Goal: Contribute content: Contribute content

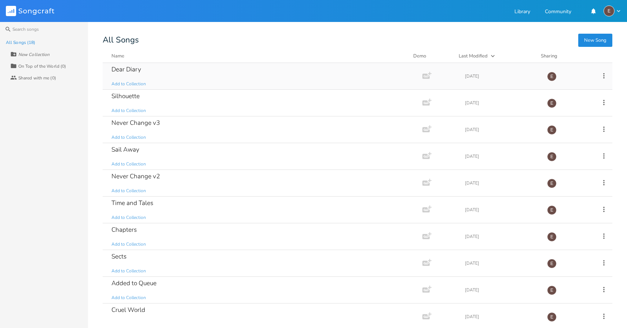
click at [184, 82] on div "Dear Diary Add to Collection" at bounding box center [260, 76] width 299 height 26
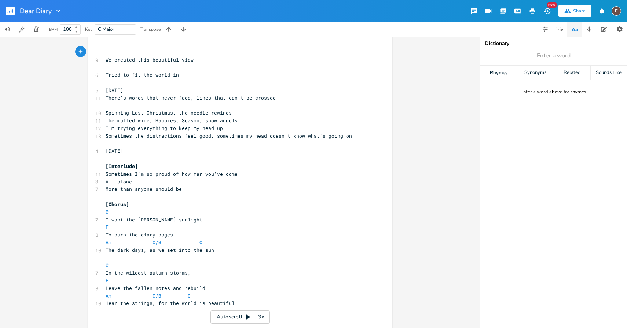
scroll to position [2, 0]
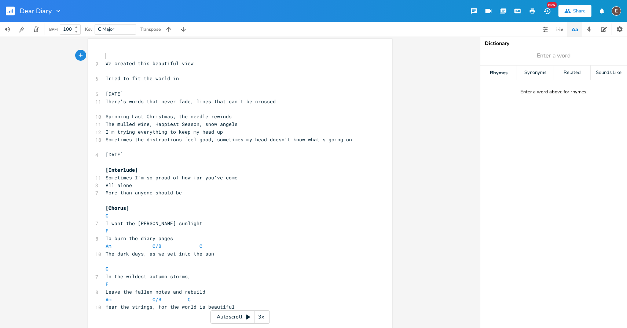
click at [165, 177] on span "Sometimes I'm so proud of how far you've come" at bounding box center [172, 177] width 132 height 7
click at [191, 86] on pre "​" at bounding box center [236, 86] width 265 height 8
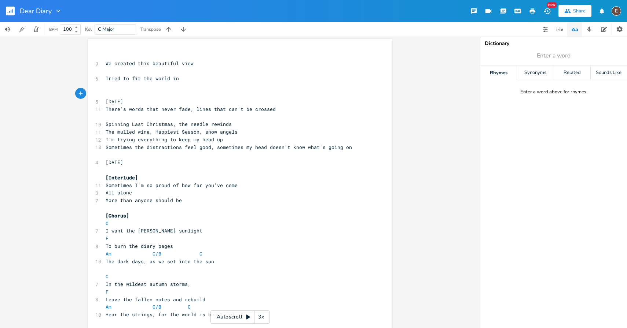
type textarea "Am"
type textarea "C/G"
click at [196, 102] on pre "[DATE]" at bounding box center [236, 102] width 265 height 8
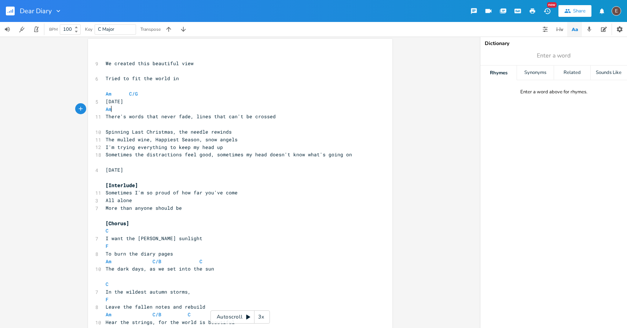
type textarea "Am"
type textarea "C/G"
type textarea "F"
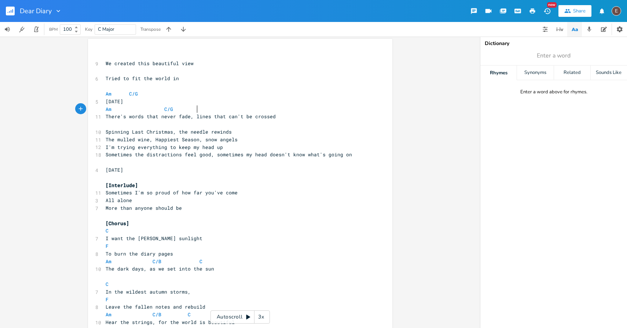
scroll to position [0, 3]
type textarea "G"
click at [235, 106] on span at bounding box center [241, 110] width 12 height 8
click at [203, 108] on span at bounding box center [206, 110] width 9 height 8
click at [202, 108] on span at bounding box center [206, 110] width 9 height 8
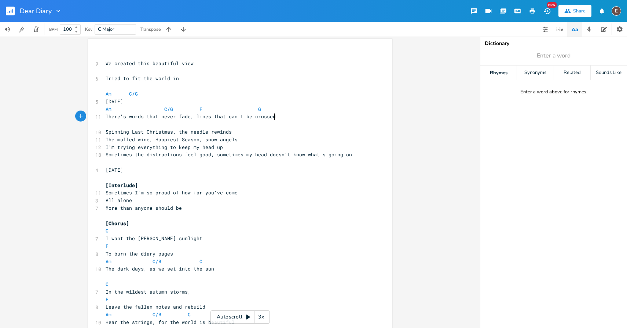
click at [299, 117] on pre "There's words that never fade, lines that can't be crossed" at bounding box center [236, 117] width 265 height 8
click at [214, 186] on pre "[Interlude]" at bounding box center [236, 186] width 265 height 8
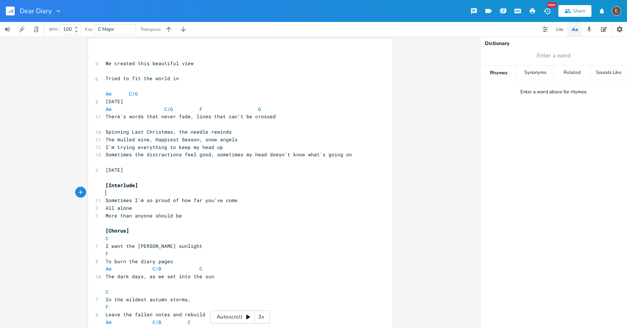
type textarea "C"
type textarea "F"
type textarea "C"
type textarea "G"
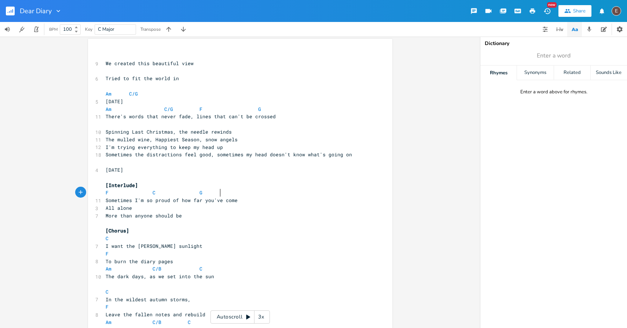
type textarea "C"
click at [263, 201] on pre "Sometimes I'm so proud of how far you've come" at bounding box center [236, 201] width 265 height 8
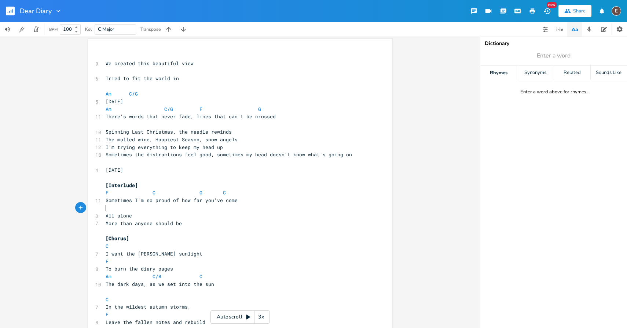
type textarea "F"
click at [231, 217] on pre "All alone" at bounding box center [236, 216] width 265 height 8
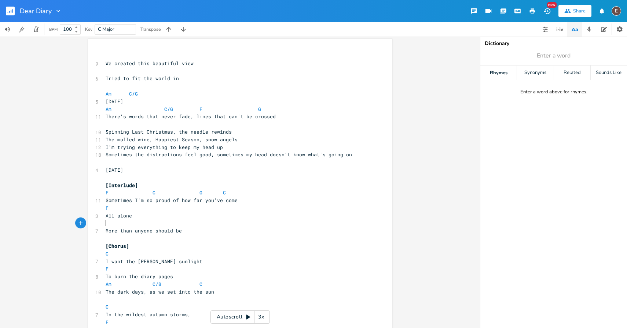
type textarea "C"
type textarea "G"
type textarea "C"
click at [281, 221] on pre "C G C" at bounding box center [236, 224] width 265 height 8
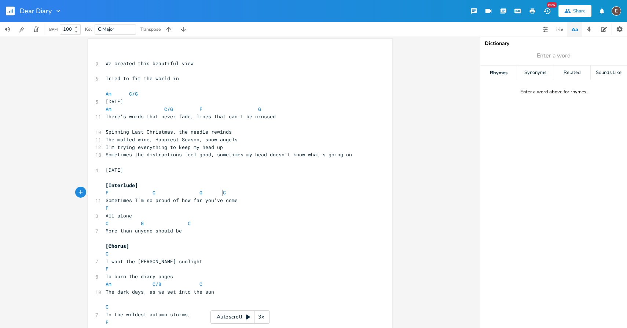
click at [273, 190] on pre "F C G C" at bounding box center [236, 193] width 265 height 8
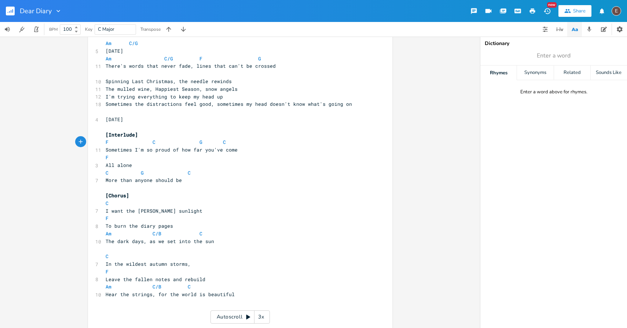
scroll to position [0, 0]
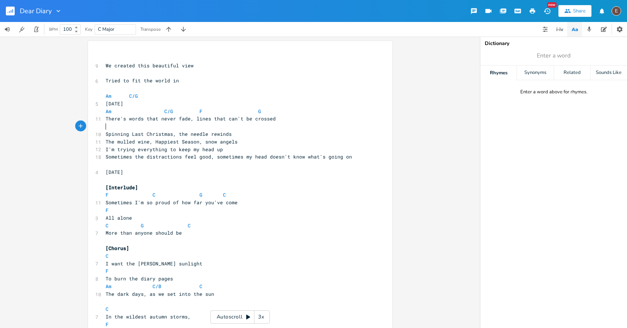
click at [158, 124] on pre "​" at bounding box center [236, 127] width 265 height 8
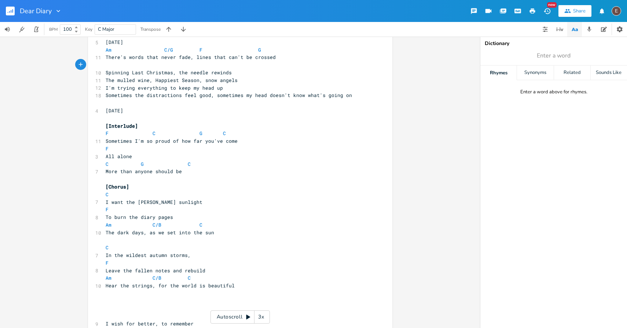
scroll to position [71, 0]
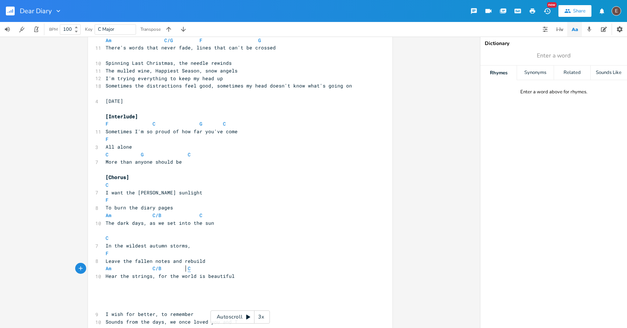
click at [188, 270] on span "C" at bounding box center [189, 268] width 3 height 7
type textarea "G/"
click at [104, 239] on pre "C" at bounding box center [236, 239] width 265 height 8
type textarea "G/"
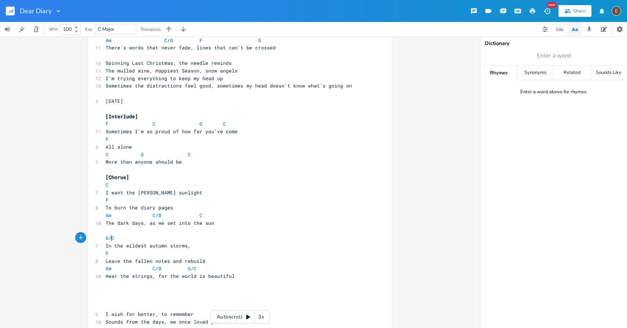
click at [104, 185] on pre "C" at bounding box center [236, 185] width 265 height 8
type textarea "G/"
click at [194, 216] on span at bounding box center [194, 216] width 12 height 8
type textarea "G/"
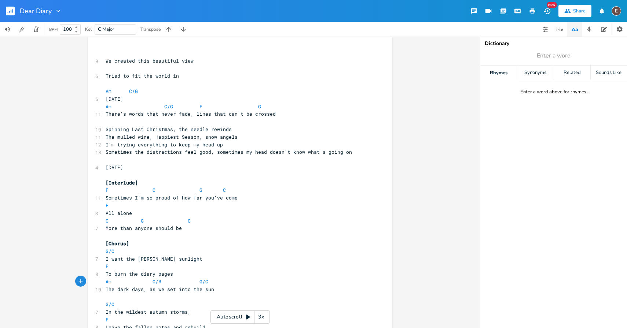
scroll to position [0, 0]
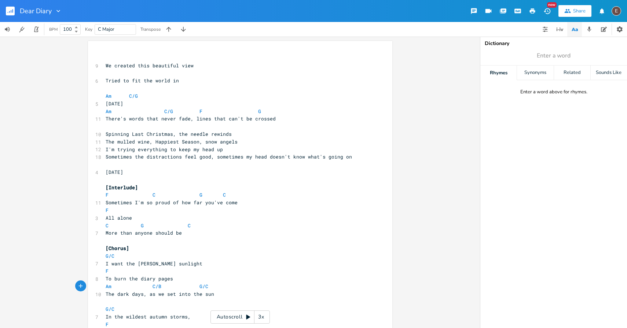
click at [146, 129] on pre "​" at bounding box center [236, 127] width 265 height 8
type textarea "Am"
type textarea "C/G"
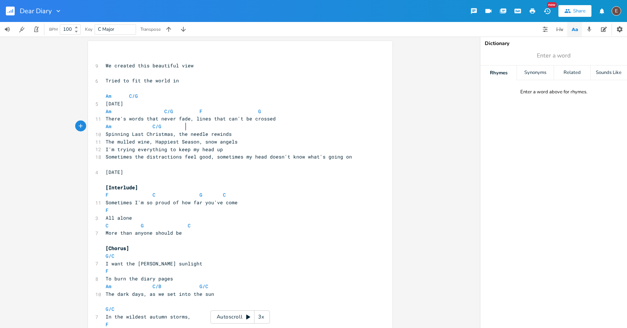
type textarea "Am"
type textarea "CG"
type textarea "/G"
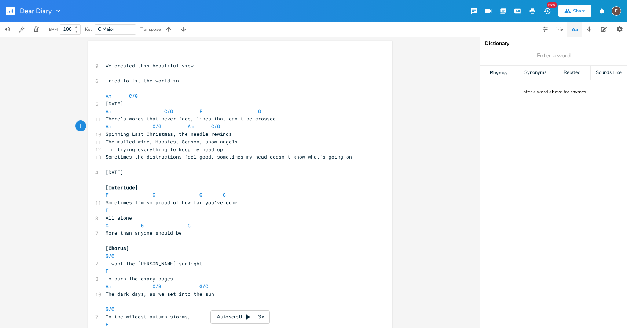
scroll to position [0, 4]
click at [266, 141] on pre "The mulled wine, Happiest Season, snow angels" at bounding box center [236, 142] width 265 height 8
click at [270, 136] on pre "Spinning Last Christmas, the needle rewinds" at bounding box center [236, 134] width 265 height 8
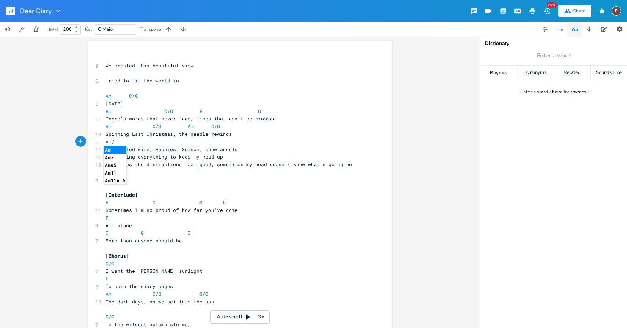
type textarea "Am/C"
type textarea "C/G"
type textarea "G"
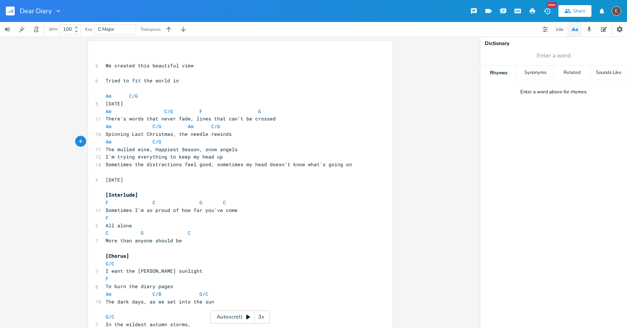
scroll to position [0, 4]
click at [279, 132] on pre "Spinning Last Christmas, the needle rewinds" at bounding box center [236, 134] width 265 height 8
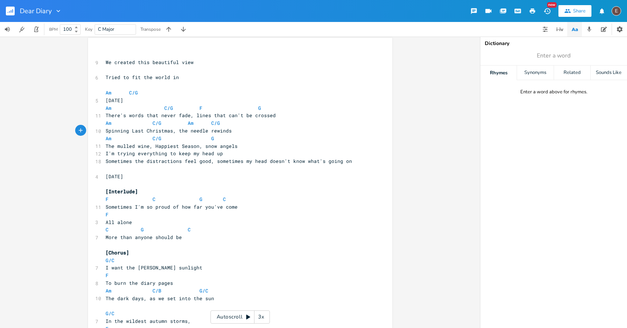
scroll to position [4, 0]
click at [197, 107] on span "Am C/G F G" at bounding box center [183, 107] width 155 height 7
type textarea "Am"
type textarea "C/G"
type textarea "G"
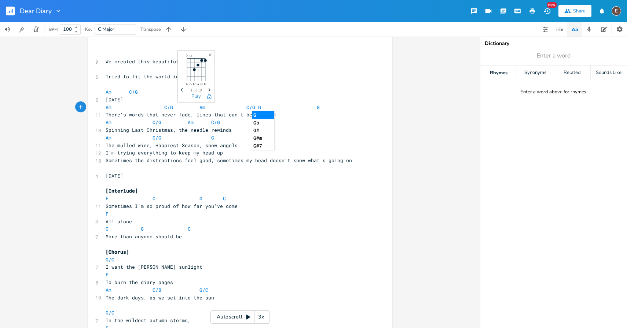
type textarea "]"
type textarea "G"
click at [259, 103] on pre "[DATE]" at bounding box center [236, 100] width 265 height 8
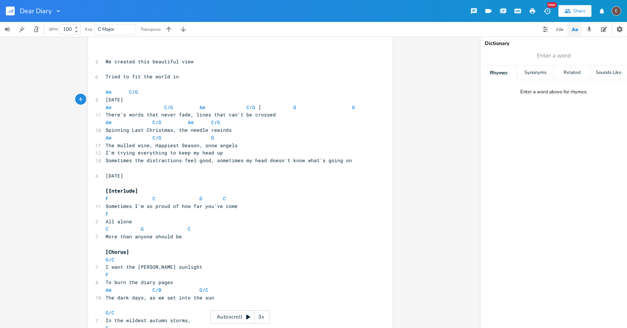
click at [261, 104] on span at bounding box center [265, 108] width 9 height 8
click at [261, 106] on span at bounding box center [265, 108] width 9 height 8
click at [352, 107] on pre "Am C/G Am C/G G G" at bounding box center [236, 108] width 265 height 8
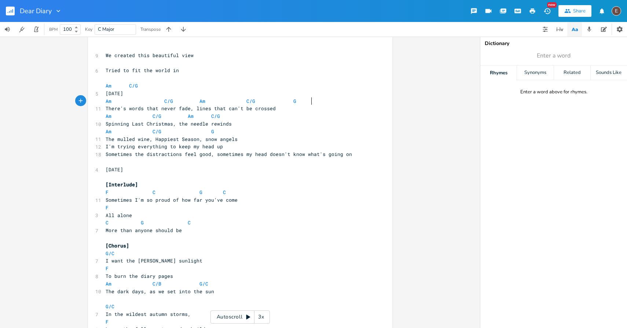
scroll to position [15, 0]
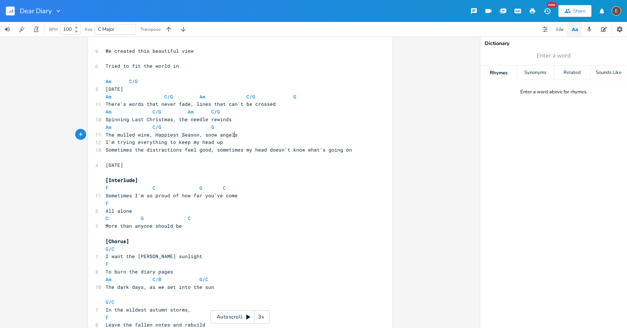
click at [258, 132] on pre "The mulled wine, Happiest Season, snow angels" at bounding box center [236, 135] width 265 height 8
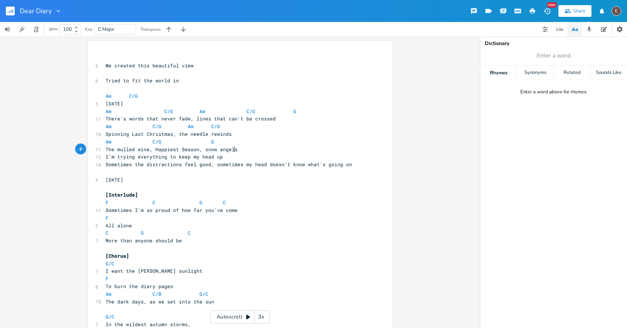
scroll to position [7, 0]
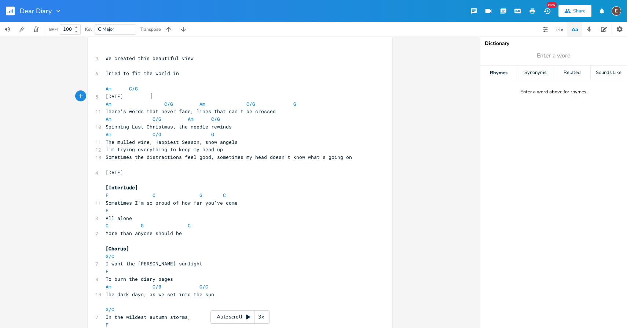
click at [265, 95] on pre "[DATE]" at bounding box center [236, 97] width 265 height 8
click at [280, 115] on pre "Am C/G Am C/G" at bounding box center [236, 119] width 265 height 8
type textarea ", barely alive"
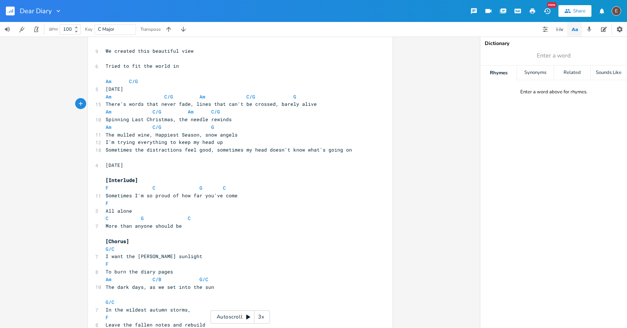
scroll to position [0, 0]
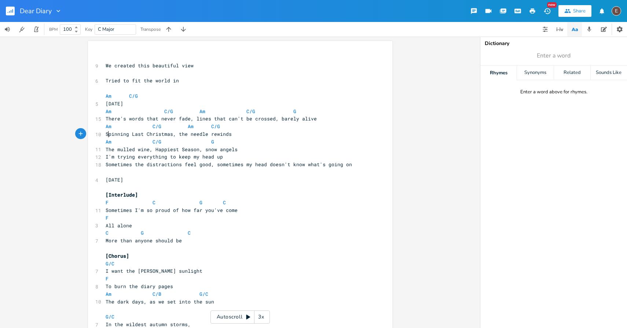
click at [106, 134] on span "Spinning Last Christmas, the needle rewinds" at bounding box center [169, 134] width 126 height 7
click at [106, 135] on span "Spinning Last Christmas, the needle rewinds" at bounding box center [169, 134] width 126 height 7
type textarea "Am C/G G"
drag, startPoint x: 213, startPoint y: 141, endPoint x: 86, endPoint y: 146, distance: 126.9
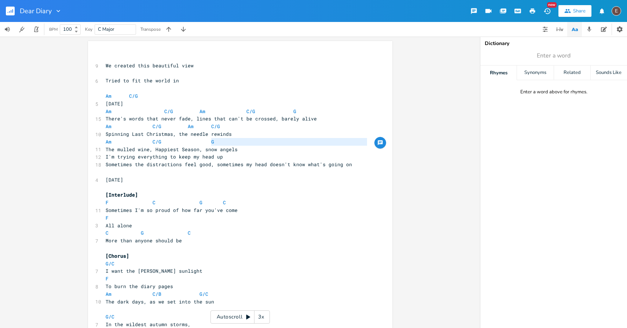
click at [221, 143] on pre "Am C/G G" at bounding box center [236, 142] width 265 height 8
click at [220, 142] on pre "Am C/G G" at bounding box center [236, 142] width 265 height 8
click at [106, 165] on span "Sometimes the distractions feel good, sometimes my head doesn't know what's goi…" at bounding box center [229, 164] width 246 height 7
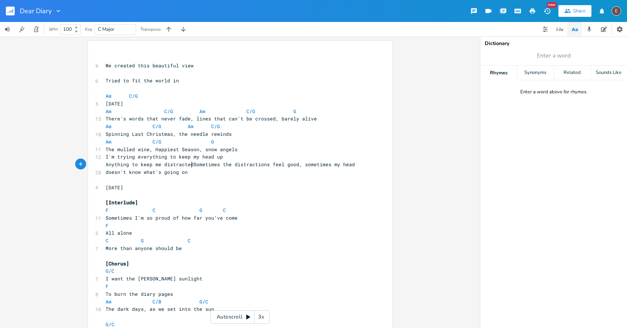
type textarea "Anything to keep me distracted"
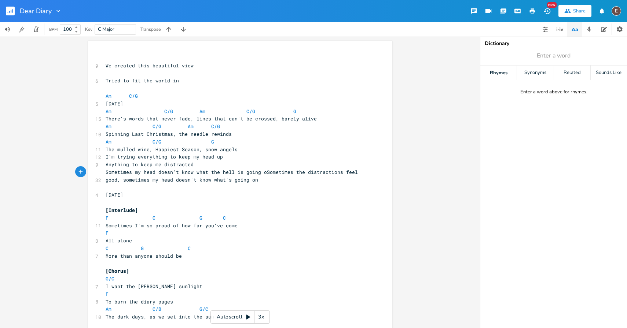
type textarea "Sometimes my head doesn't know what the hell is going on"
type textarea "Sometimes the distractions feel good, sometimes my head doesn't know what's goi…"
drag, startPoint x: 268, startPoint y: 183, endPoint x: 266, endPoint y: 174, distance: 8.9
click at [266, 174] on pre "Sometimes my head doesn't know what the hell is going on Sometimes the distract…" at bounding box center [236, 176] width 265 height 15
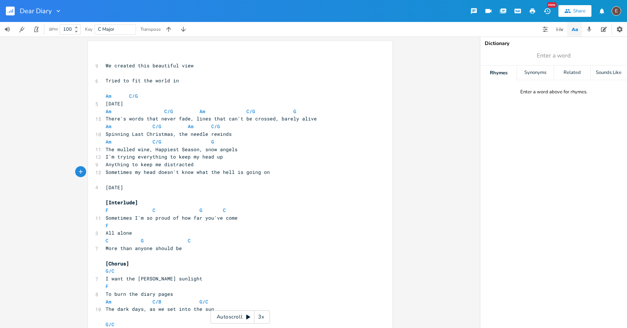
click at [252, 150] on pre "The mulled wine, Happiest Season, snow angels" at bounding box center [236, 150] width 265 height 8
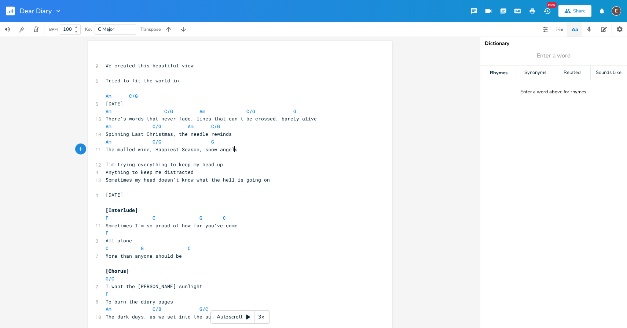
click at [238, 151] on pre "The mulled wine, Happiest Season, snow angels" at bounding box center [236, 150] width 265 height 8
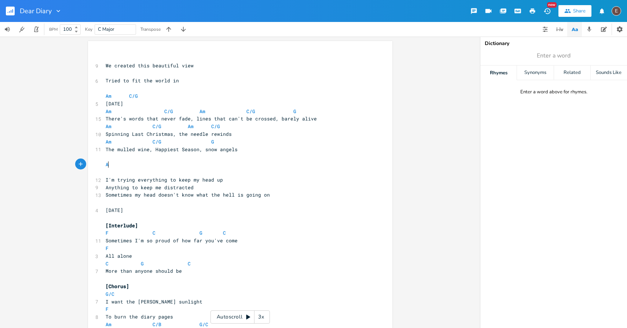
type textarea "Ak"
type textarea "k"
type textarea "m"
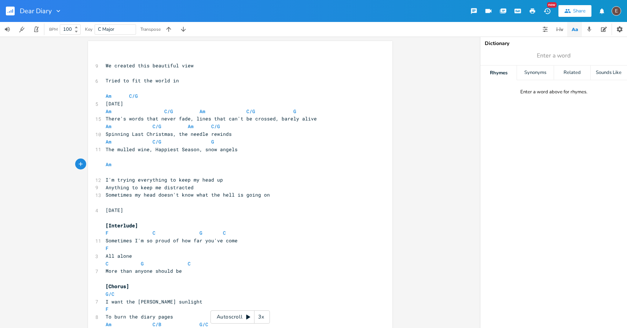
click at [155, 171] on pre "​" at bounding box center [236, 173] width 265 height 8
click at [315, 116] on pre "There's words that never fade, lines that can't be crossed, barely alive" at bounding box center [236, 119] width 265 height 8
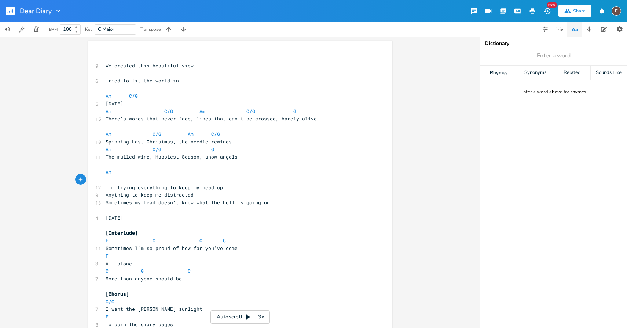
click at [118, 182] on pre "​" at bounding box center [236, 180] width 265 height 8
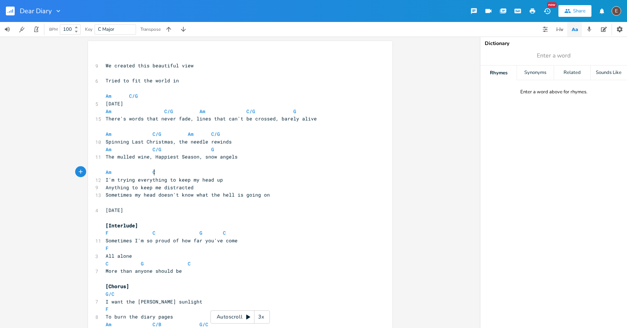
type textarea "C/"
type textarea "C/g"
type textarea "G"
click at [136, 172] on span at bounding box center [135, 173] width 12 height 8
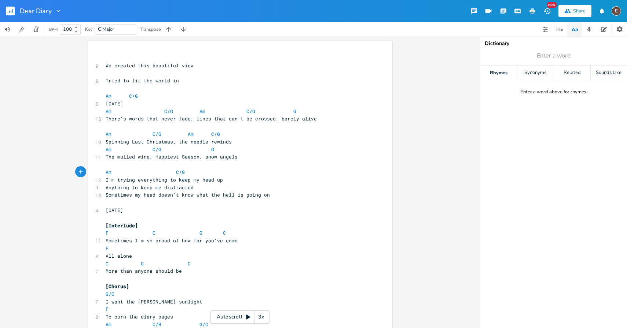
click at [255, 187] on pre "Anything to keep me distracted" at bounding box center [236, 188] width 265 height 8
click at [265, 183] on pre "I'm trying everything to keep my head up" at bounding box center [236, 180] width 265 height 8
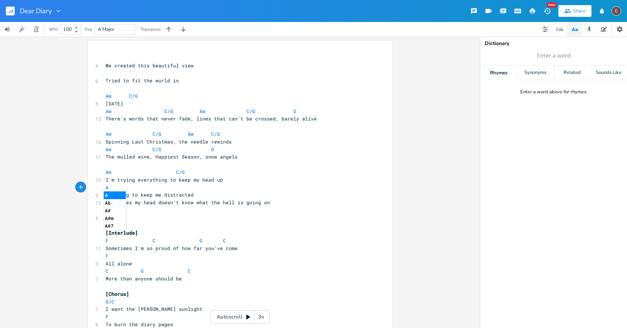
type textarea "Am"
type textarea "C/G"
click at [265, 193] on pre "Anything to keep me distracted" at bounding box center [236, 195] width 265 height 8
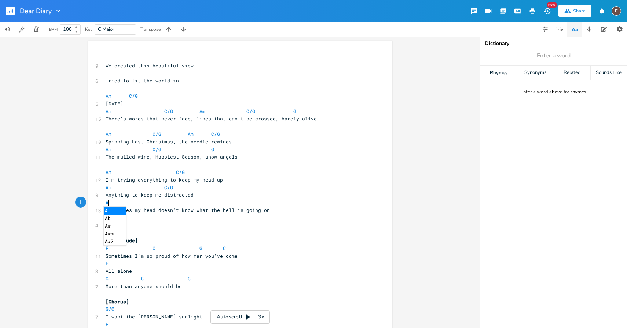
type textarea "Am"
type textarea "C"
type textarea "C/G"
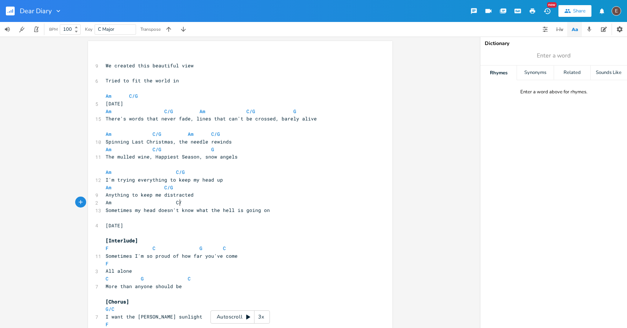
scroll to position [0, 8]
type textarea "G"
click at [322, 213] on pre "Sometimes my head doesn't know what the hell is going on" at bounding box center [236, 211] width 265 height 8
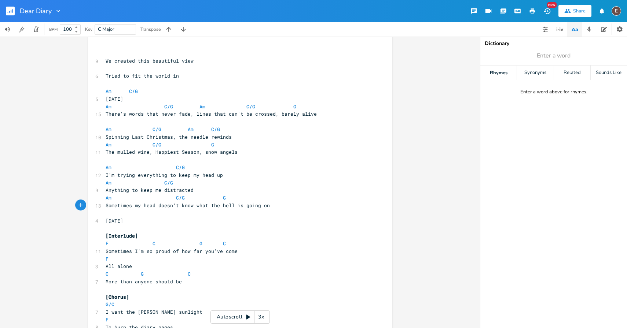
scroll to position [6, 0]
click at [211, 193] on span at bounding box center [217, 197] width 12 height 8
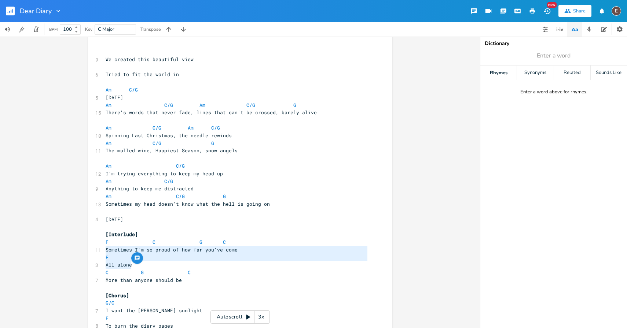
type textarea "F C G C Sometimes I'm so proud of how far you've come F All alone"
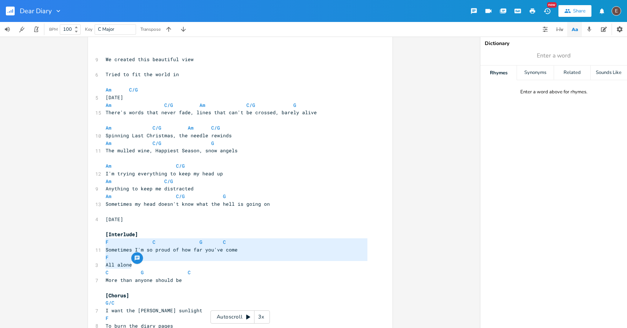
drag, startPoint x: 161, startPoint y: 267, endPoint x: 90, endPoint y: 244, distance: 75.0
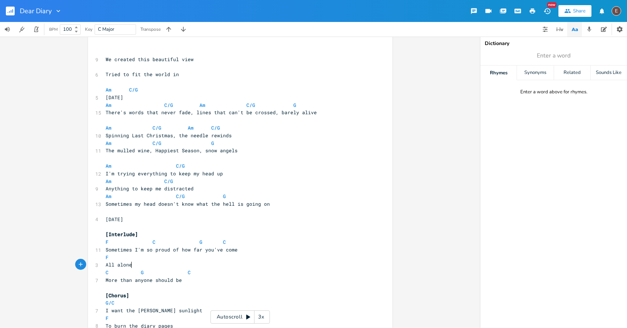
click at [171, 262] on pre "All alone" at bounding box center [236, 265] width 265 height 8
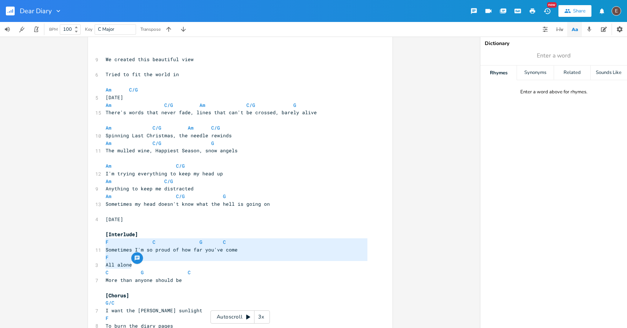
type textarea "[Interlude] F C G C Sometimes I'm so proud of how far you've come F All alone"
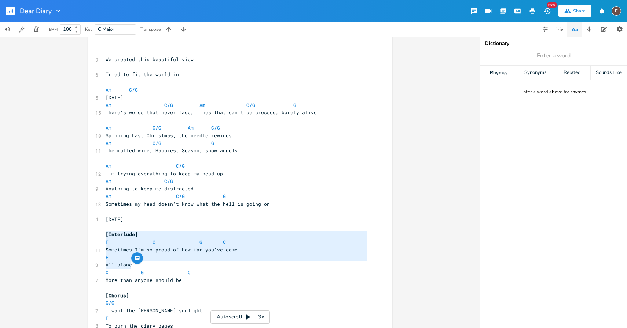
drag, startPoint x: 171, startPoint y: 262, endPoint x: 91, endPoint y: 237, distance: 83.8
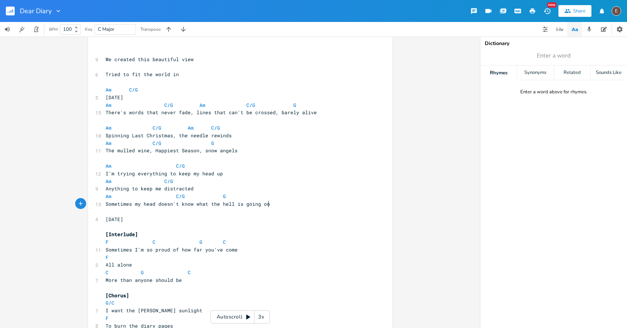
click at [265, 204] on span "Sometimes my head doesn't know what the hell is going on" at bounding box center [188, 204] width 164 height 7
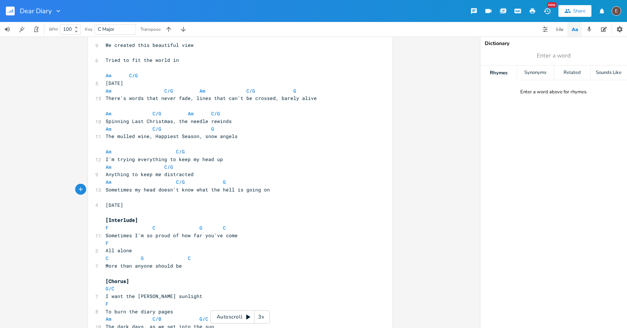
scroll to position [22, 0]
click at [265, 204] on pre "[DATE]" at bounding box center [236, 204] width 265 height 8
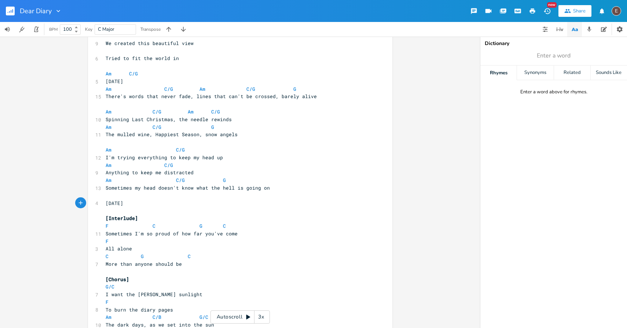
scroll to position [14, 0]
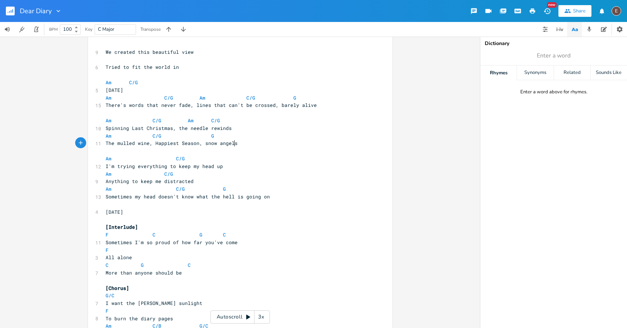
click at [247, 144] on pre "The mulled wine, Happiest Season, snow angels" at bounding box center [236, 144] width 265 height 8
type textarea "like in the movies"
click at [271, 187] on pre "Am C/G G" at bounding box center [236, 189] width 265 height 8
click at [211, 136] on span "G" at bounding box center [212, 136] width 3 height 7
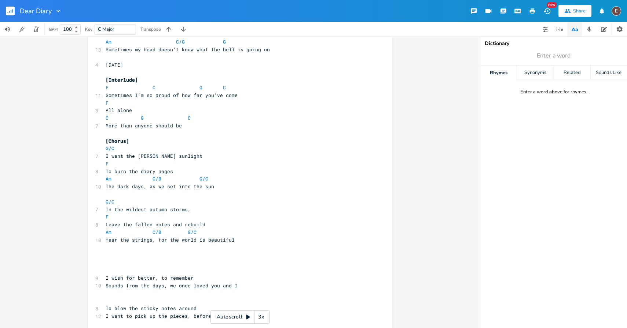
scroll to position [162, 0]
click at [232, 239] on pre "Hear the strings, for the world is beautiful" at bounding box center [236, 239] width 265 height 8
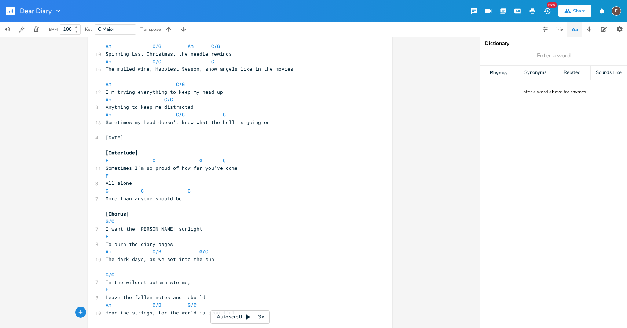
scroll to position [0, 0]
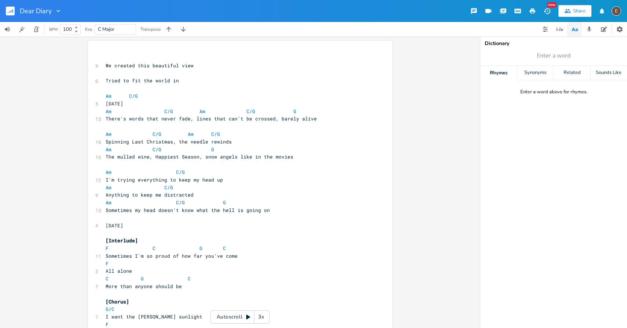
click at [189, 200] on span at bounding box center [194, 203] width 12 height 8
click at [191, 199] on span at bounding box center [194, 203] width 12 height 8
type textarea "and not go back"
type textarea "lines that can't be crossed, barely alive"
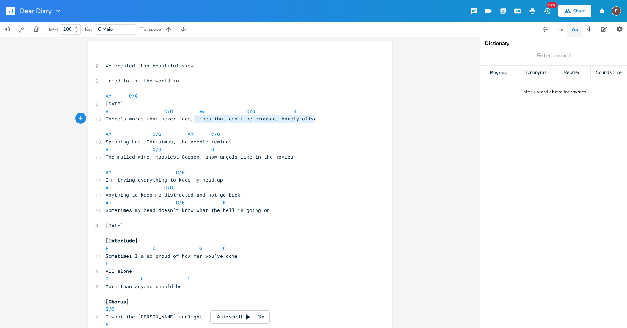
drag, startPoint x: 193, startPoint y: 118, endPoint x: 318, endPoint y: 119, distance: 124.6
click at [318, 119] on pre "There's words that never fade, lines that can't be crossed, barely alive" at bounding box center [236, 119] width 265 height 8
click at [316, 119] on pre "There's words that never fade, lines that can't be crossed, barely alive" at bounding box center [236, 119] width 265 height 8
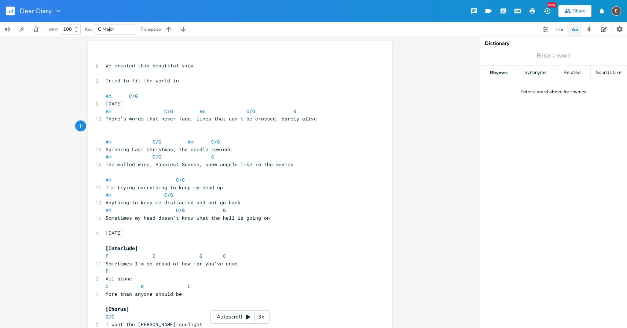
paste textarea "A"
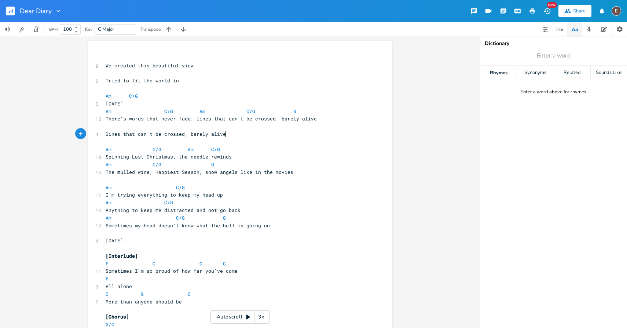
click at [233, 123] on pre "​" at bounding box center [236, 127] width 265 height 8
type textarea "Am"
type textarea "C/G"
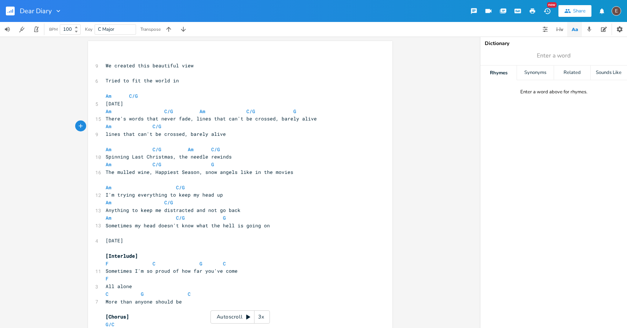
type textarea "G"
type textarea "lines that can't be crossed, barely alive"
drag, startPoint x: 316, startPoint y: 119, endPoint x: 193, endPoint y: 120, distance: 123.1
click at [193, 120] on pre "There's words that never fade, lines that can't be crossed, barely alive" at bounding box center [236, 119] width 265 height 8
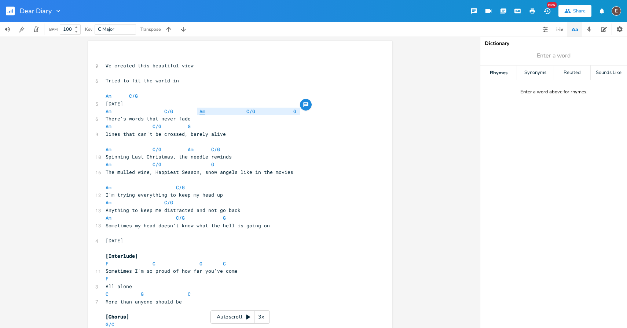
type textarea "m C/G G"
drag, startPoint x: 299, startPoint y: 113, endPoint x: 197, endPoint y: 112, distance: 102.2
click at [197, 112] on span "Am C/G Am C/G G" at bounding box center [211, 111] width 211 height 7
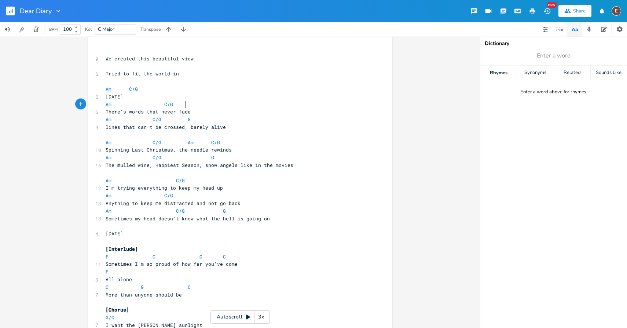
scroll to position [0, 0]
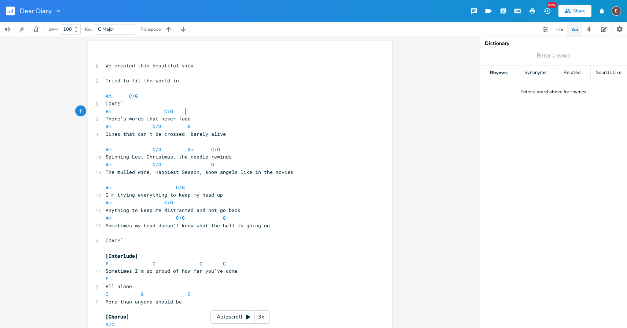
click at [104, 65] on pre "We created this beautiful view" at bounding box center [236, 66] width 265 height 8
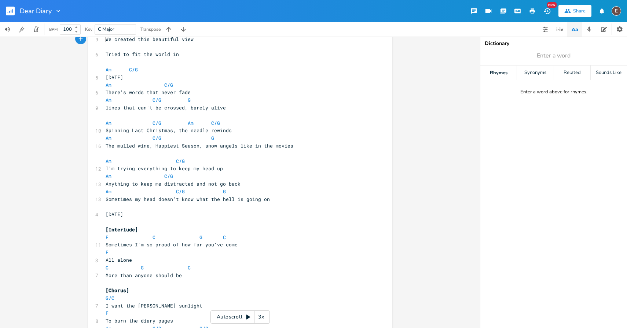
scroll to position [26, 0]
click at [108, 216] on span "[DATE]" at bounding box center [115, 214] width 18 height 7
type textarea "20"
type textarea "8"
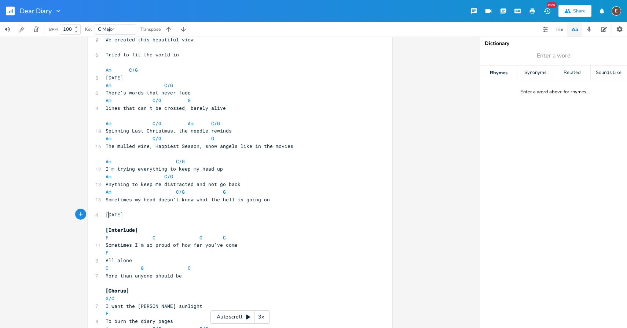
scroll to position [0, 3]
click at [128, 227] on span "[Interlude]" at bounding box center [122, 230] width 32 height 7
click at [108, 215] on span "[DATE]" at bounding box center [115, 214] width 18 height 7
type textarea "0th of April"
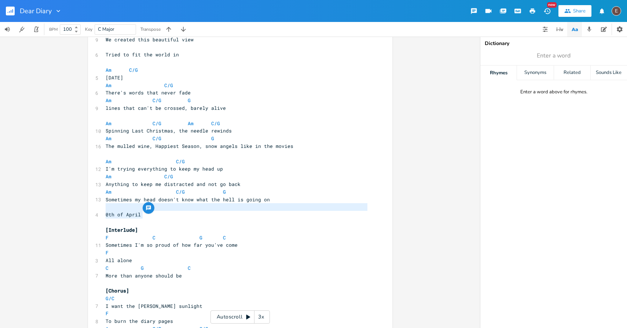
click at [120, 215] on span "0th of April" at bounding box center [123, 214] width 35 height 7
click at [106, 215] on span "0th of April" at bounding box center [123, 214] width 35 height 7
type textarea "11"
click at [121, 216] on span "[DATE]" at bounding box center [115, 214] width 18 height 7
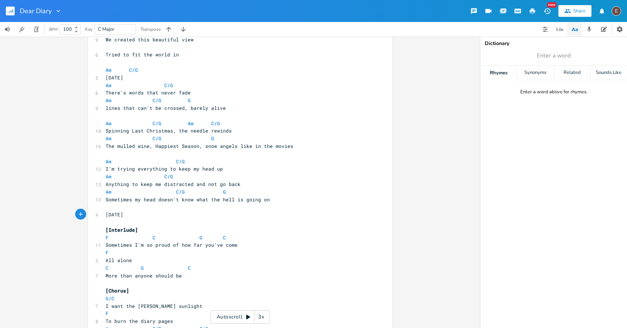
click at [143, 210] on pre "​" at bounding box center [236, 207] width 265 height 8
click at [110, 214] on span "[DATE]" at bounding box center [115, 214] width 18 height 7
type textarea "18"
type textarea "7"
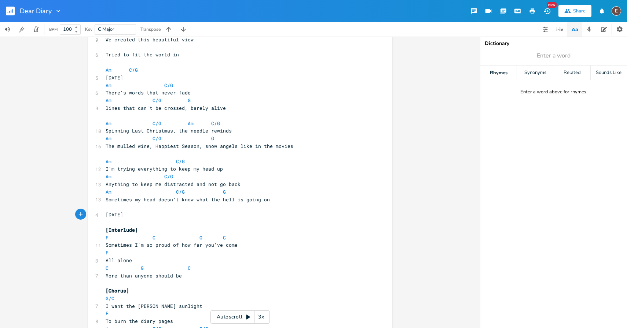
type textarea "8"
click at [145, 212] on pre "[DATE]" at bounding box center [236, 215] width 265 height 8
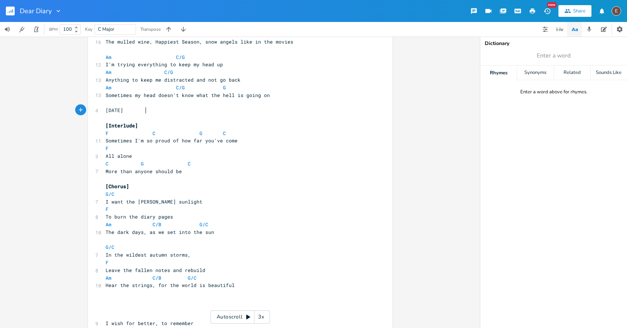
scroll to position [0, 0]
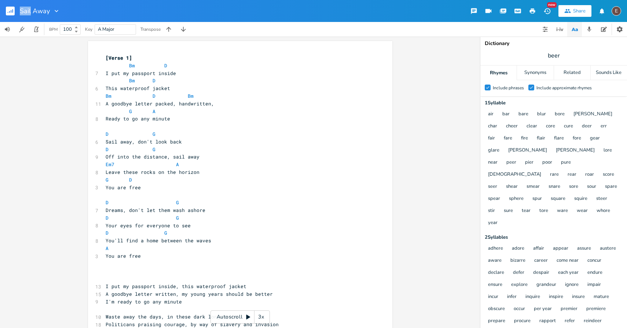
scroll to position [0, 4]
